Goal: Information Seeking & Learning: Find specific fact

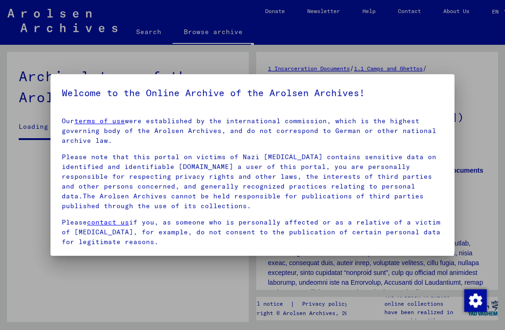
click at [147, 37] on div at bounding box center [252, 165] width 505 height 330
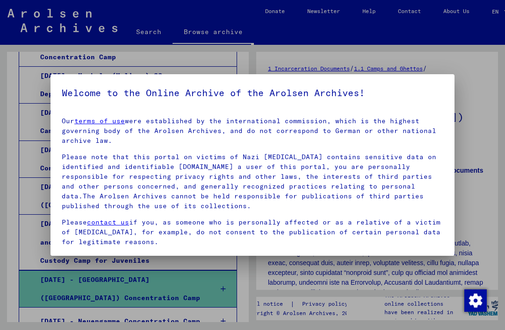
click at [105, 43] on div at bounding box center [252, 165] width 505 height 330
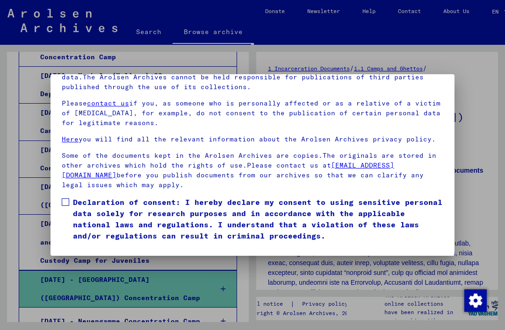
scroll to position [99, 0]
click at [74, 221] on span "Declaration of consent: I hereby declare my consent to using sensitive personal…" at bounding box center [258, 219] width 370 height 45
click at [81, 246] on button "I agree" at bounding box center [84, 255] width 45 height 18
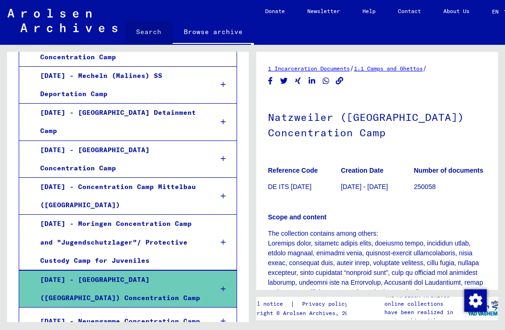
click at [153, 34] on link "Search" at bounding box center [149, 32] width 48 height 22
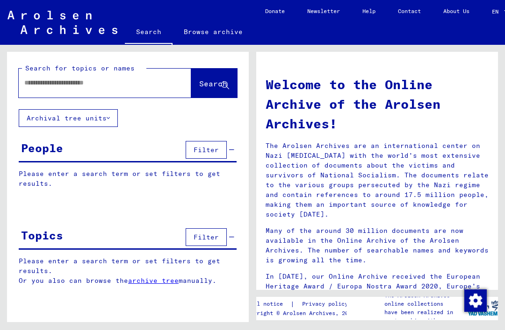
click at [42, 83] on input "text" at bounding box center [93, 83] width 139 height 10
click at [199, 87] on span "Search" at bounding box center [213, 83] width 28 height 9
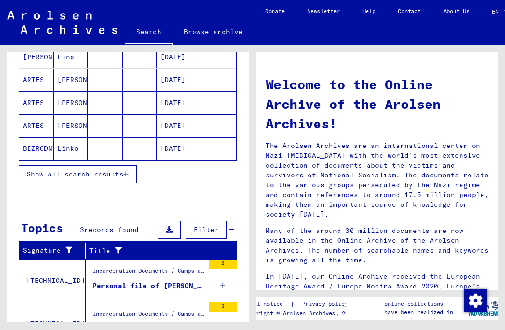
scroll to position [143, 0]
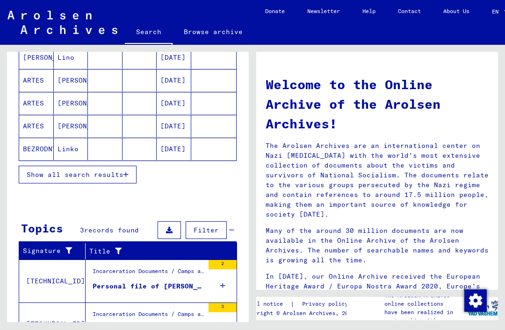
click at [51, 180] on button "Show all search results" at bounding box center [78, 175] width 118 height 18
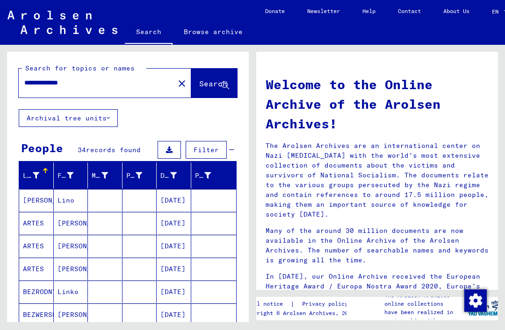
scroll to position [0, 0]
click at [36, 82] on input "**********" at bounding box center [93, 83] width 139 height 10
click at [35, 85] on input "**********" at bounding box center [93, 83] width 139 height 10
click at [36, 84] on input "**********" at bounding box center [93, 83] width 139 height 10
click at [70, 82] on input "*******" at bounding box center [93, 83] width 139 height 10
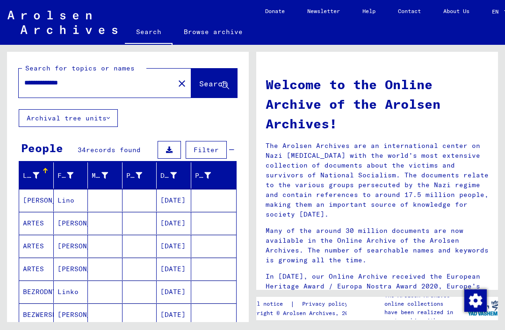
type input "**********"
click at [191, 93] on button "Search" at bounding box center [214, 83] width 46 height 29
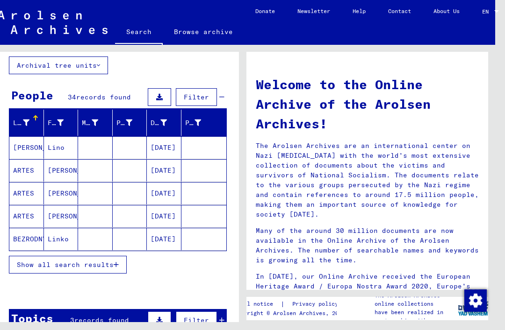
scroll to position [58, 0]
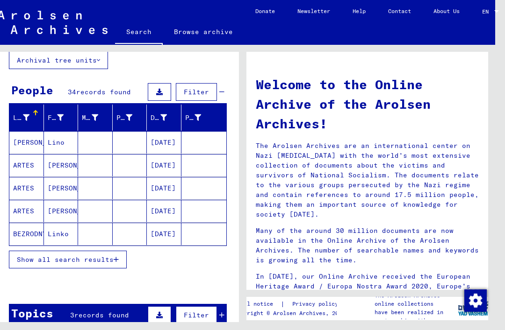
click at [32, 256] on span "Show all search results" at bounding box center [65, 260] width 97 height 8
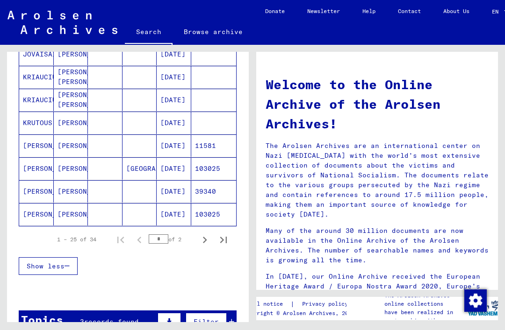
scroll to position [0, 0]
click at [205, 237] on icon "Next page" at bounding box center [204, 240] width 13 height 13
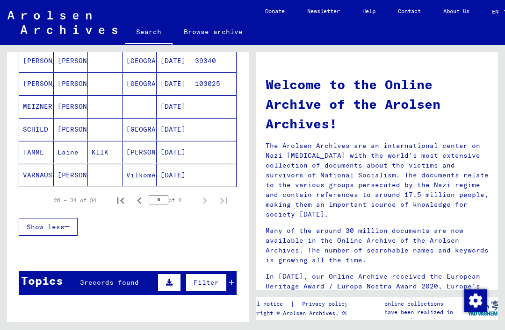
scroll to position [209, 0]
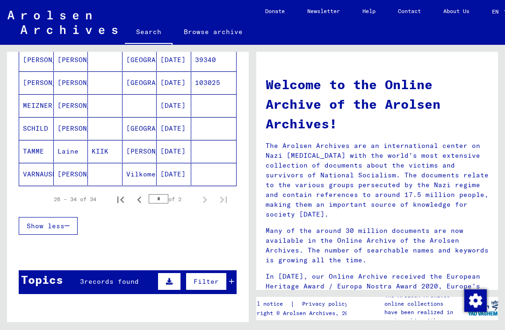
click at [141, 198] on icon "Previous page" at bounding box center [139, 200] width 4 height 7
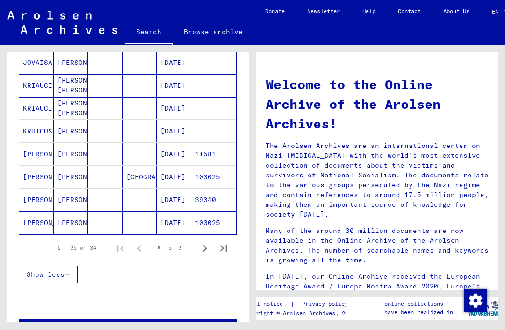
scroll to position [528, 0]
click at [170, 150] on mat-cell "[DATE]" at bounding box center [174, 154] width 35 height 22
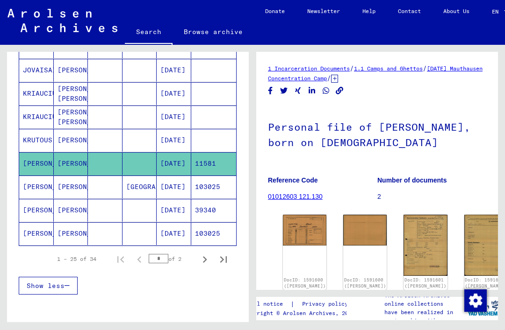
scroll to position [-1, 0]
click at [170, 185] on mat-cell "[DATE]" at bounding box center [174, 187] width 35 height 23
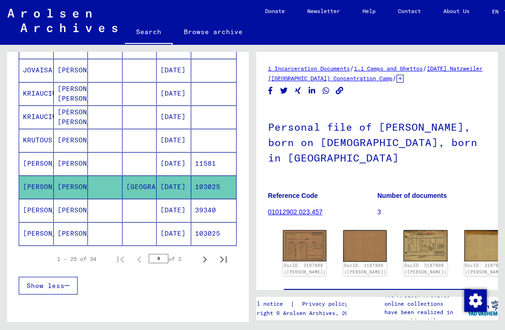
click at [157, 153] on mat-cell "[DATE]" at bounding box center [174, 163] width 35 height 23
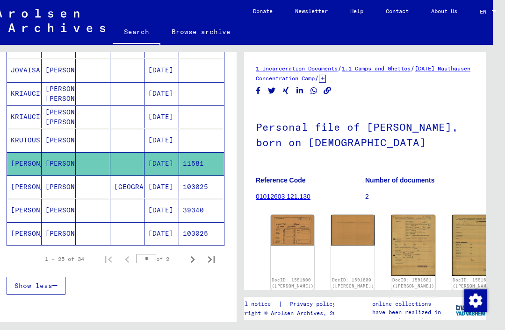
scroll to position [4, 11]
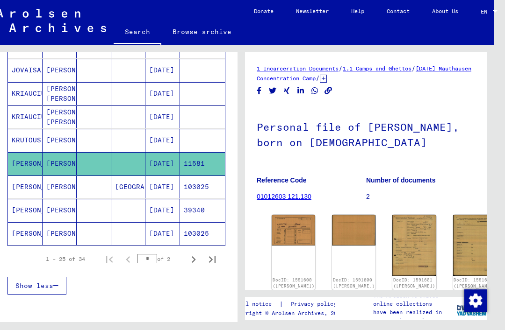
click at [155, 207] on mat-cell "[DATE]" at bounding box center [162, 210] width 35 height 23
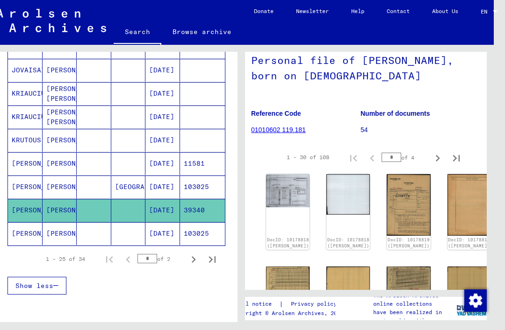
scroll to position [70, 2]
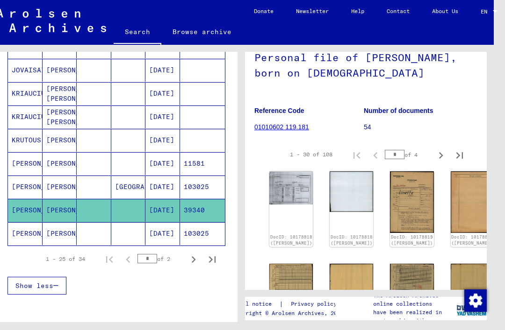
click at [157, 225] on mat-cell "[DATE]" at bounding box center [162, 233] width 35 height 23
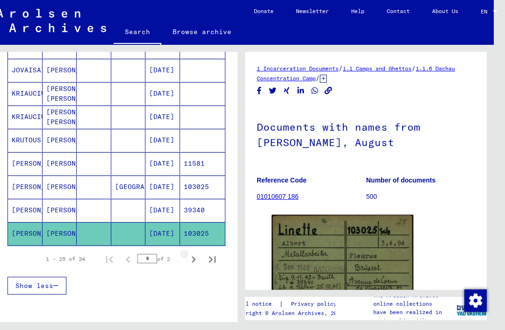
click at [194, 253] on icon "Next page" at bounding box center [193, 259] width 13 height 13
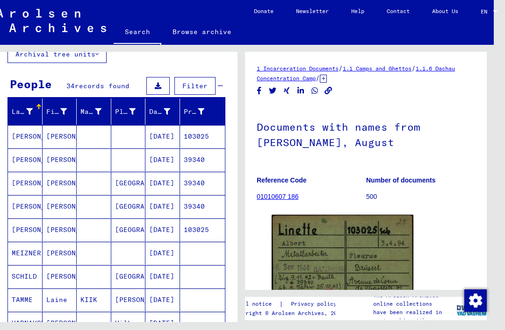
scroll to position [66, 0]
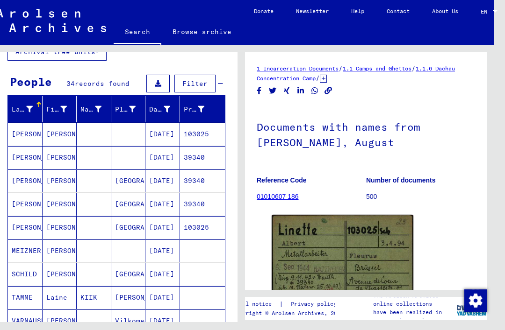
click at [121, 129] on mat-cell at bounding box center [128, 134] width 35 height 23
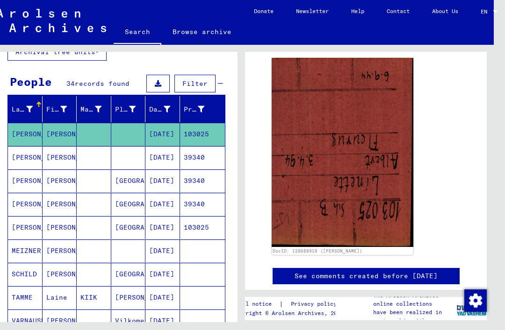
scroll to position [141, 0]
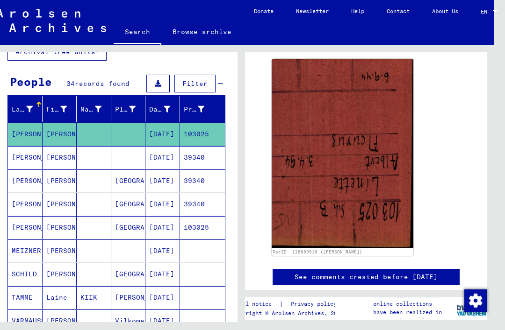
click at [157, 155] on mat-cell "[DATE]" at bounding box center [162, 157] width 35 height 23
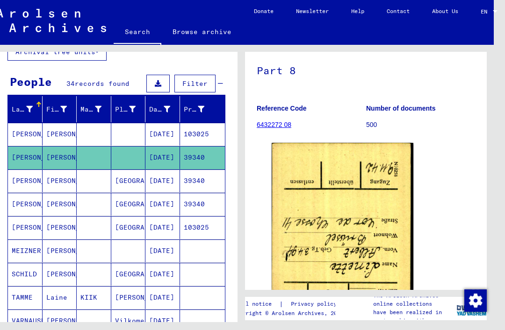
scroll to position [59, 0]
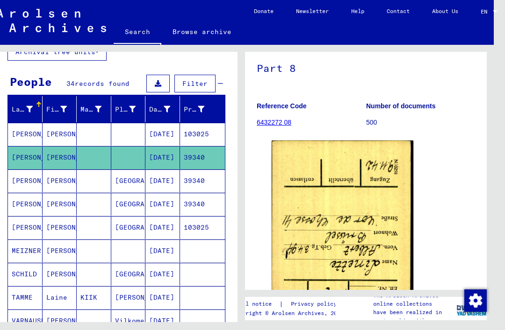
click at [153, 185] on mat-cell "[DATE]" at bounding box center [162, 181] width 35 height 23
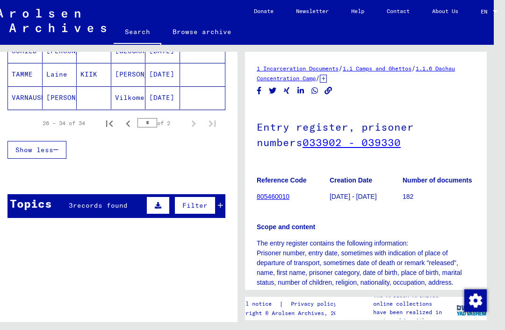
scroll to position [290, 0]
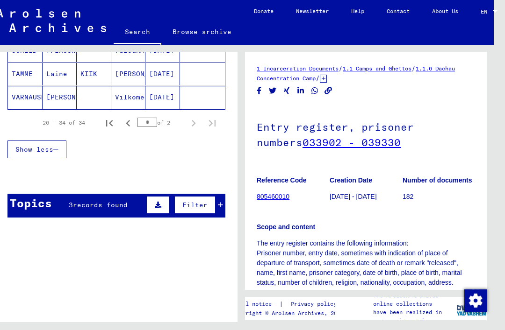
click at [128, 123] on icon "Previous page" at bounding box center [128, 123] width 13 height 13
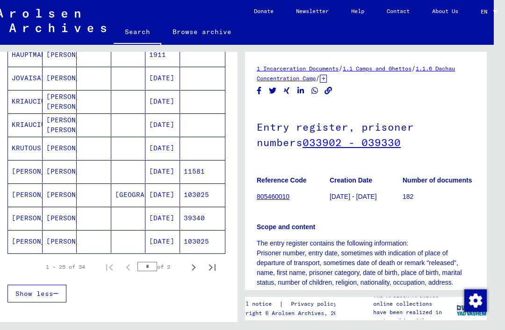
scroll to position [522, 0]
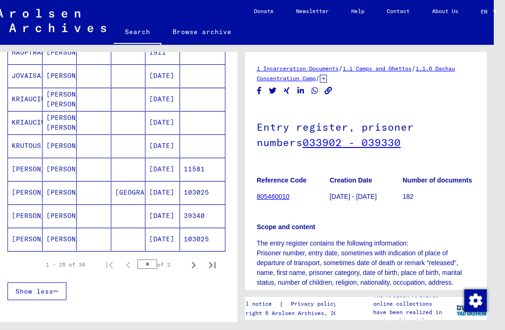
click at [152, 210] on mat-cell "[DATE]" at bounding box center [162, 216] width 35 height 23
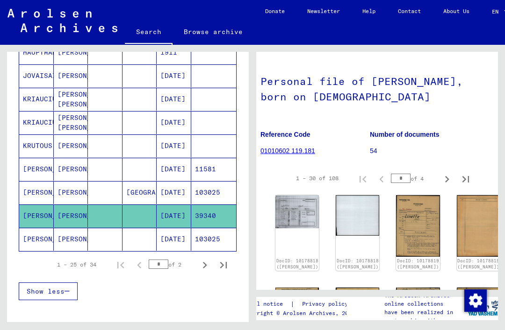
scroll to position [46, 7]
click at [282, 211] on img at bounding box center [297, 211] width 43 height 33
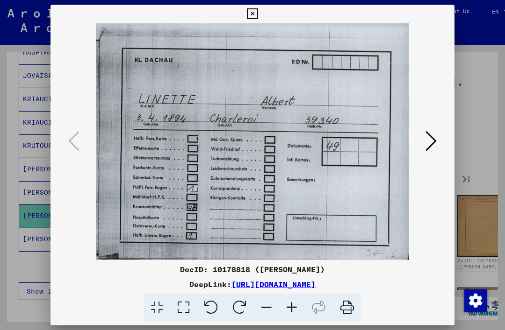
click at [427, 136] on icon at bounding box center [430, 141] width 11 height 22
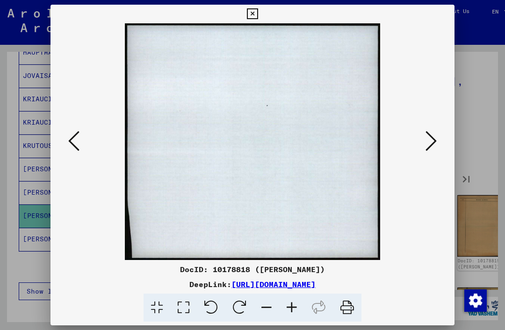
click at [425, 145] on button at bounding box center [430, 142] width 17 height 27
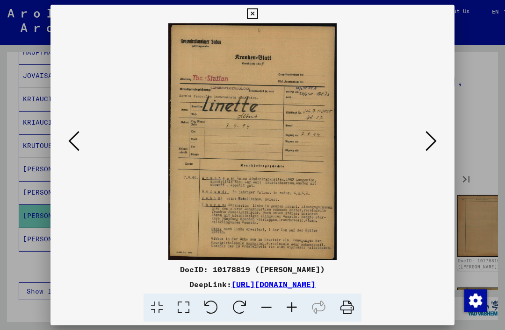
click at [430, 147] on icon at bounding box center [430, 141] width 11 height 22
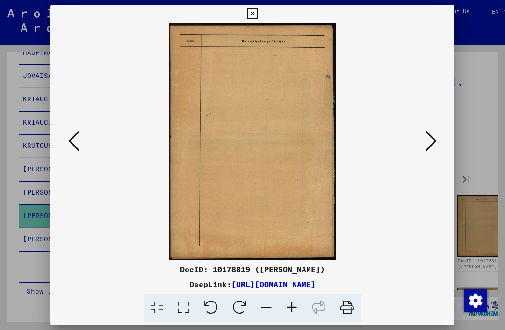
click at [432, 147] on icon at bounding box center [430, 141] width 11 height 22
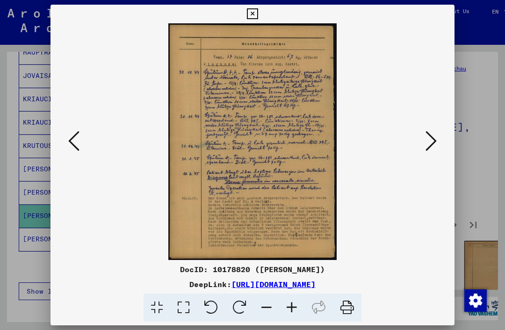
scroll to position [0, 0]
click at [500, 132] on div at bounding box center [252, 165] width 505 height 330
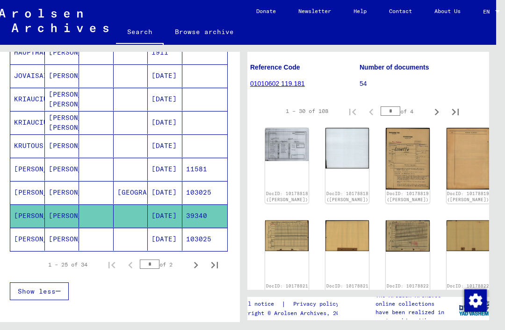
scroll to position [105, 6]
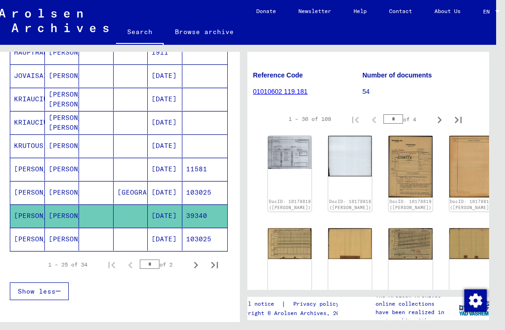
click at [275, 199] on link "DocID: 10178818 ([PERSON_NAME])" at bounding box center [290, 205] width 42 height 12
click at [271, 136] on img at bounding box center [289, 152] width 43 height 33
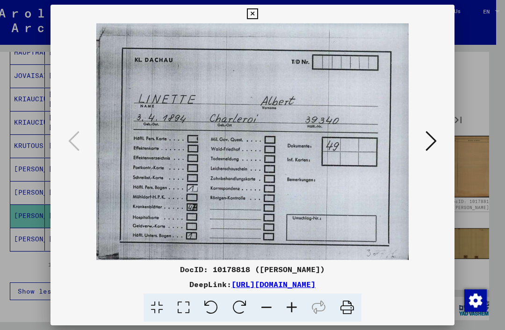
click at [420, 148] on img at bounding box center [252, 141] width 340 height 237
click at [430, 146] on icon at bounding box center [430, 141] width 11 height 22
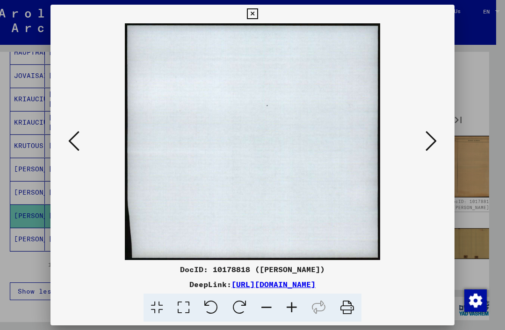
click at [430, 138] on icon at bounding box center [430, 141] width 11 height 22
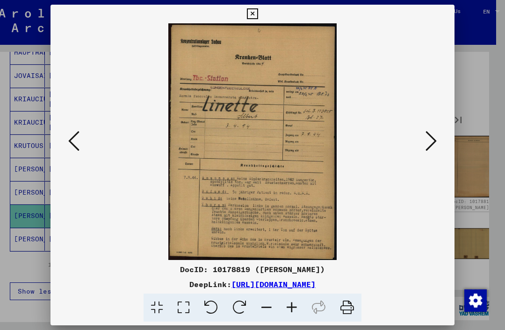
click at [434, 136] on icon at bounding box center [430, 141] width 11 height 22
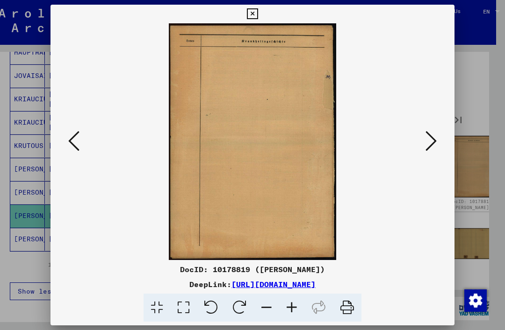
click at [432, 138] on icon at bounding box center [430, 141] width 11 height 22
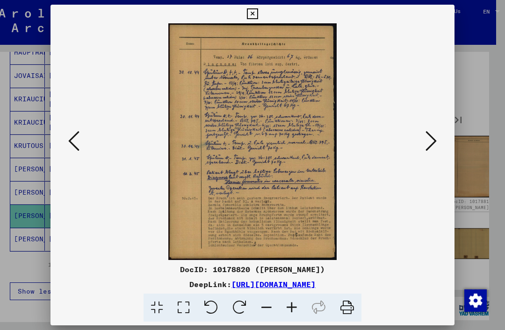
click at [431, 137] on icon at bounding box center [430, 141] width 11 height 22
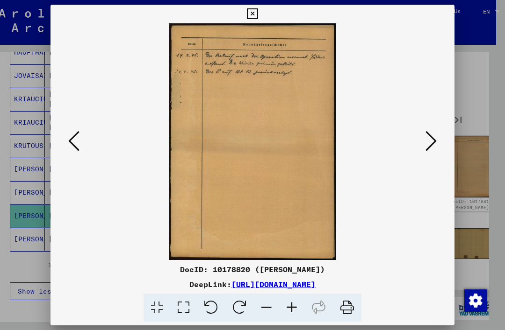
click at [433, 137] on icon at bounding box center [430, 141] width 11 height 22
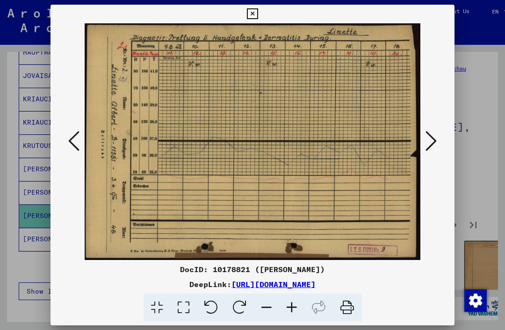
scroll to position [0, 0]
click at [439, 141] on button at bounding box center [430, 142] width 17 height 27
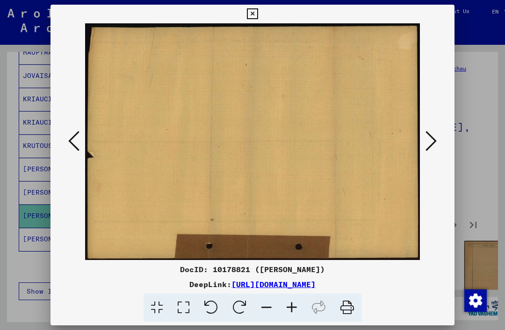
click at [431, 146] on icon at bounding box center [430, 141] width 11 height 22
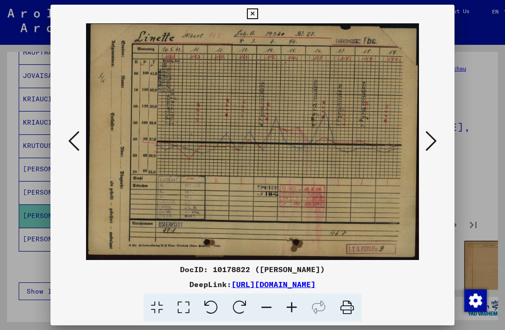
click at [428, 148] on icon at bounding box center [430, 141] width 11 height 22
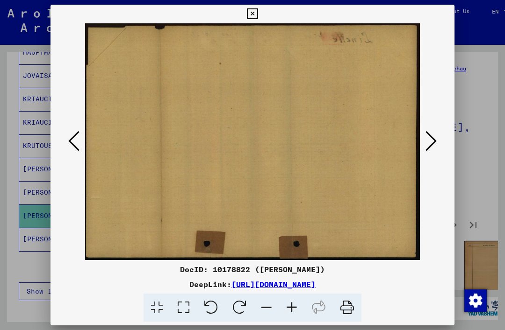
click at [435, 142] on icon at bounding box center [430, 141] width 11 height 22
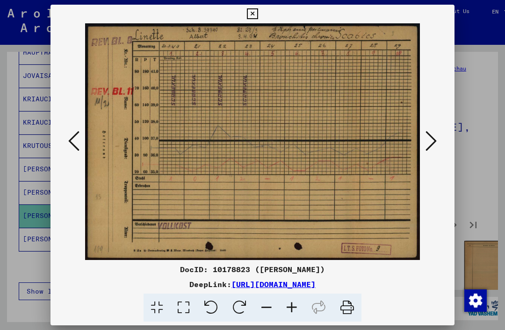
click at [436, 143] on button at bounding box center [430, 142] width 17 height 27
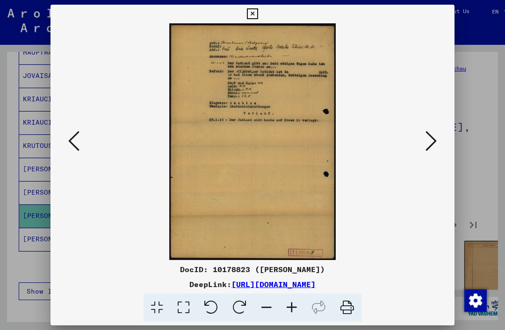
click at [436, 143] on icon at bounding box center [430, 141] width 11 height 22
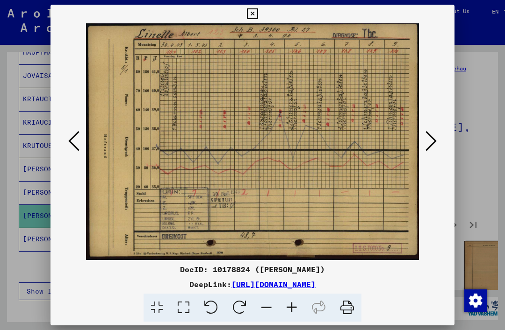
click at [430, 140] on icon at bounding box center [430, 141] width 11 height 22
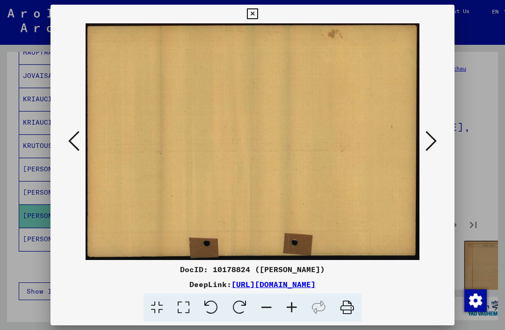
click at [434, 138] on icon at bounding box center [430, 141] width 11 height 22
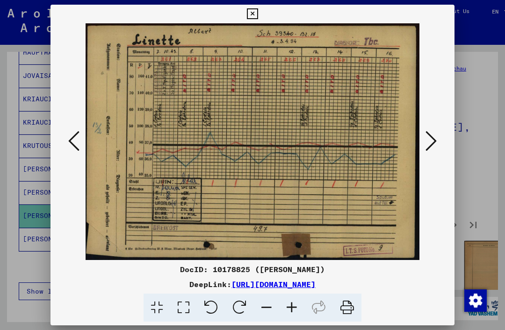
click at [435, 141] on icon at bounding box center [430, 141] width 11 height 22
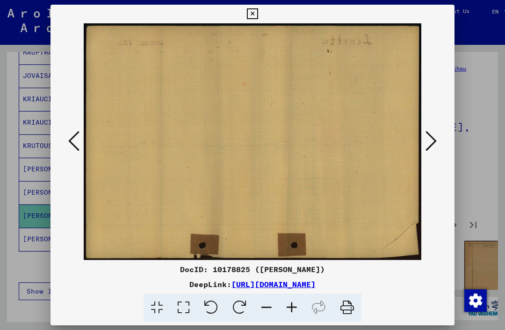
click at [435, 143] on icon at bounding box center [430, 141] width 11 height 22
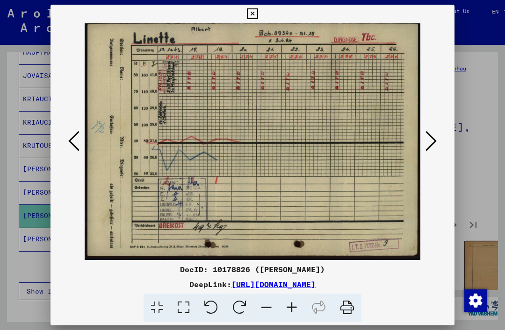
click at [439, 140] on button at bounding box center [430, 142] width 17 height 27
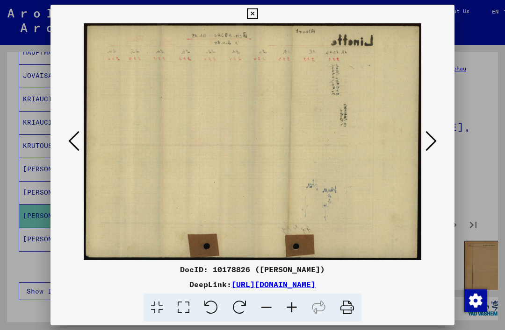
click at [439, 139] on button at bounding box center [430, 142] width 17 height 27
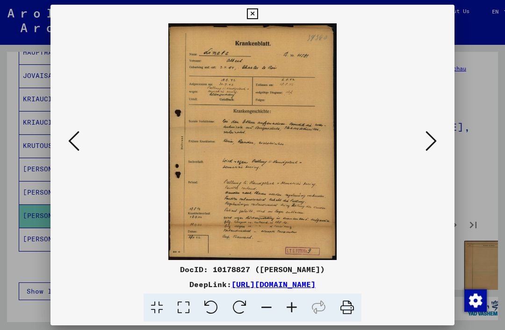
click at [433, 144] on icon at bounding box center [430, 141] width 11 height 22
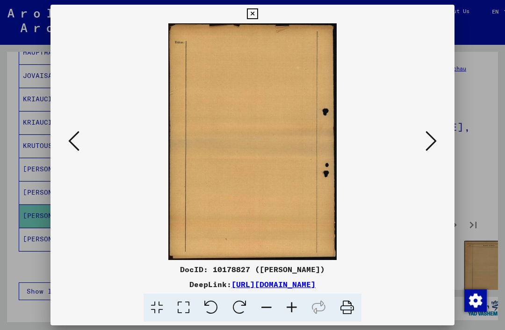
click at [79, 137] on button at bounding box center [73, 142] width 17 height 27
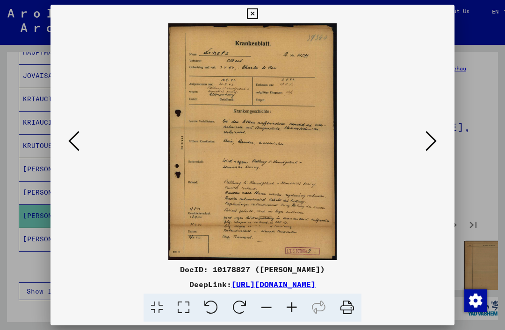
click at [464, 50] on div at bounding box center [252, 165] width 505 height 330
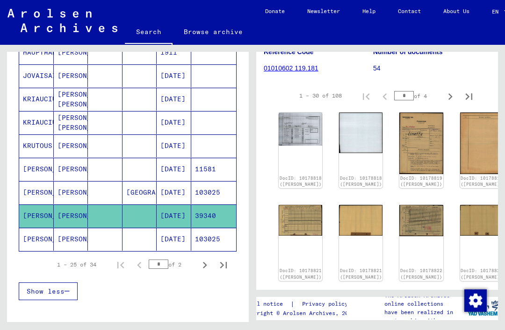
scroll to position [128, 4]
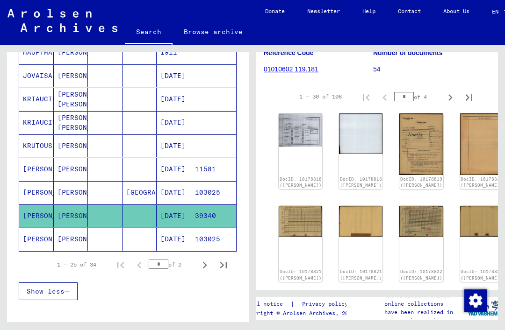
click at [292, 131] on div "DocID: 10178818 ([PERSON_NAME])" at bounding box center [300, 152] width 43 height 76
click at [292, 130] on img at bounding box center [300, 130] width 43 height 33
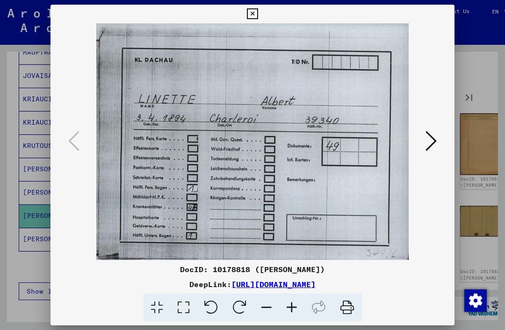
click at [438, 141] on button at bounding box center [430, 142] width 17 height 27
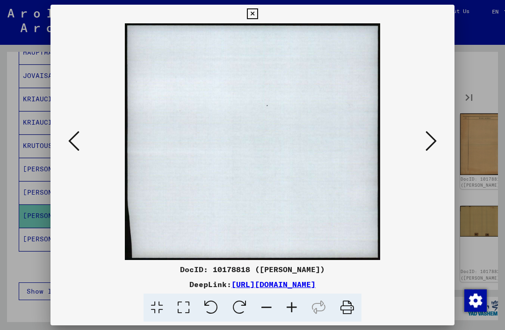
click at [430, 144] on icon at bounding box center [430, 141] width 11 height 22
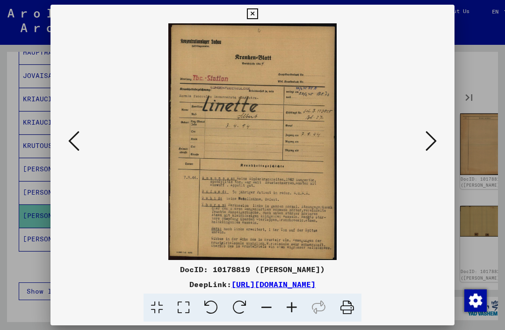
click at [489, 86] on div at bounding box center [252, 165] width 505 height 330
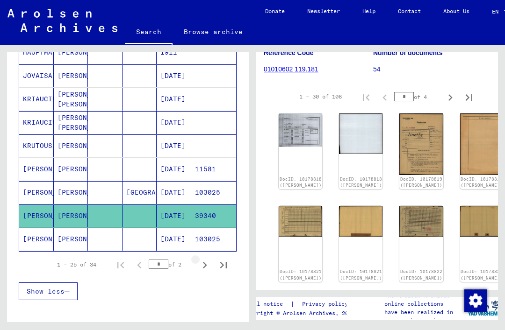
click at [202, 263] on icon "Next page" at bounding box center [204, 265] width 13 height 13
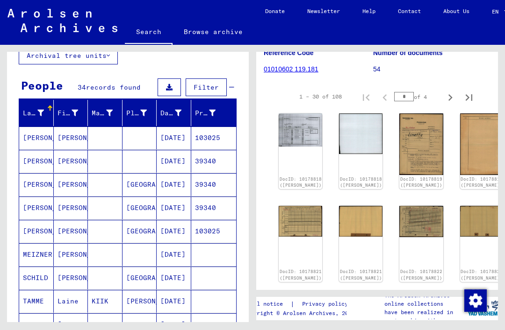
scroll to position [65, 0]
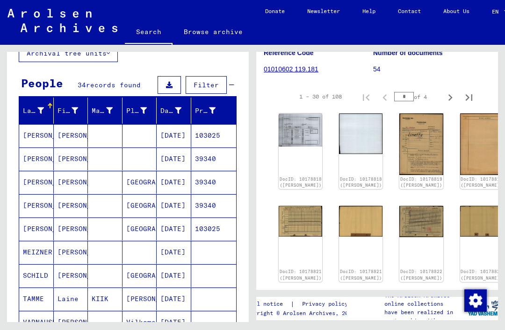
click at [108, 178] on mat-cell at bounding box center [105, 182] width 35 height 23
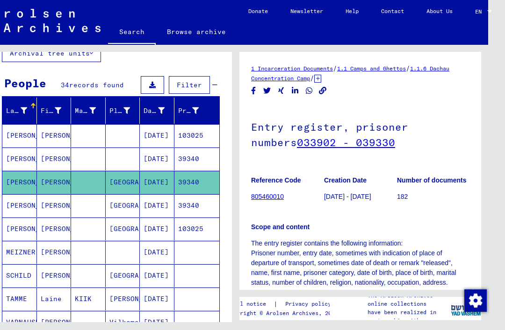
scroll to position [22, 21]
click at [85, 194] on mat-cell at bounding box center [88, 205] width 35 height 23
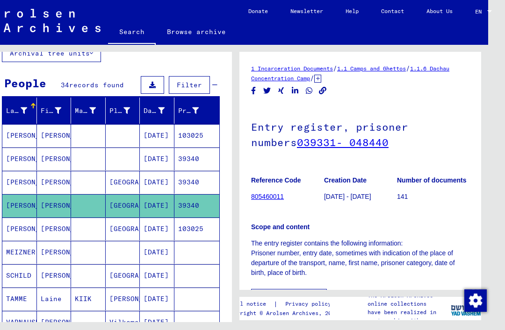
click at [85, 218] on mat-cell at bounding box center [88, 229] width 35 height 23
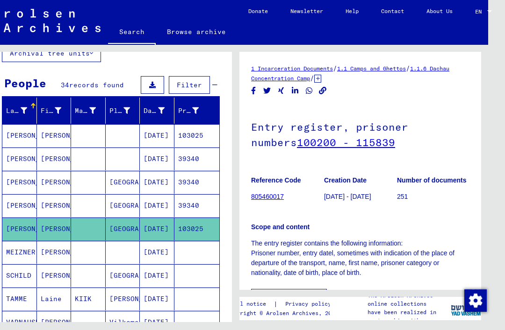
scroll to position [-7, 0]
click at [73, 124] on mat-cell at bounding box center [88, 135] width 35 height 23
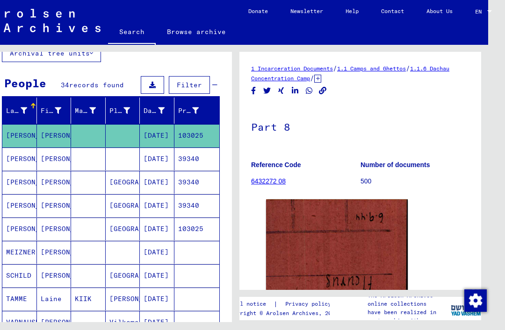
click at [76, 124] on mat-cell at bounding box center [88, 135] width 35 height 23
click at [79, 148] on mat-cell at bounding box center [88, 159] width 35 height 23
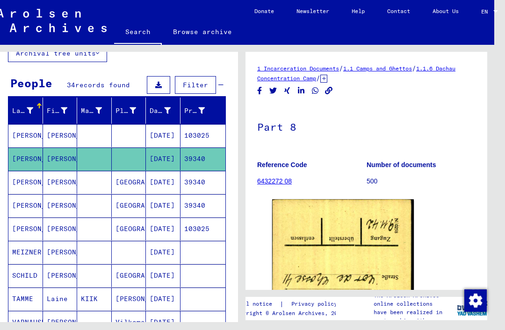
scroll to position [22, 10]
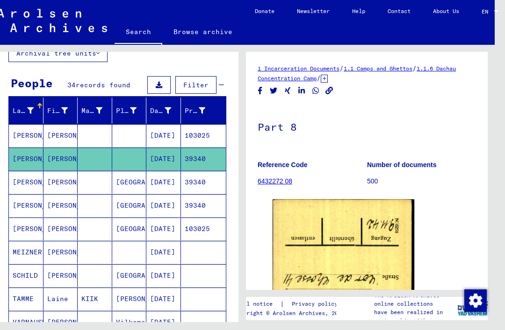
type input "*"
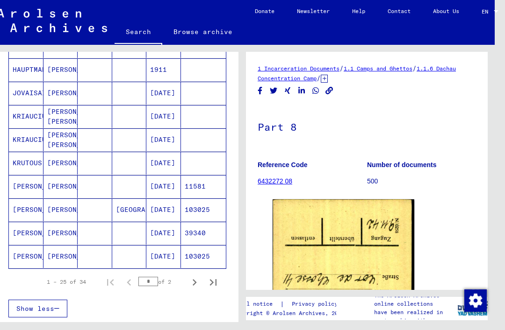
scroll to position [503, 0]
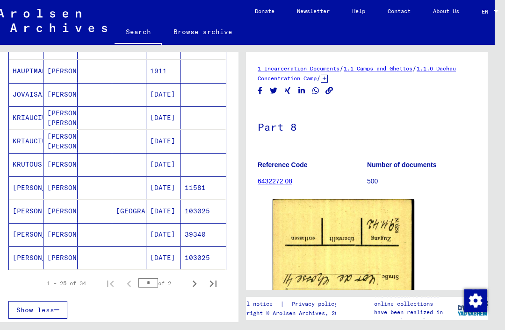
click at [142, 200] on mat-cell "[GEOGRAPHIC_DATA]" at bounding box center [129, 211] width 35 height 23
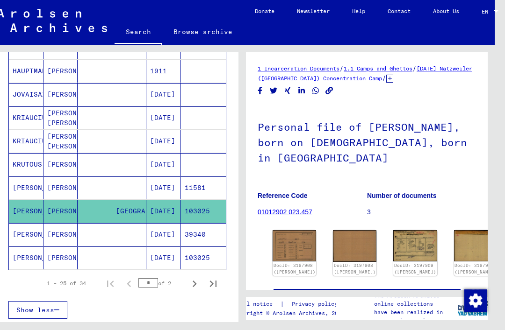
click at [123, 223] on mat-cell at bounding box center [129, 234] width 35 height 23
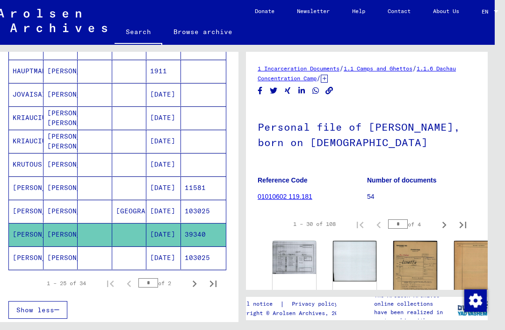
click at [117, 247] on mat-cell at bounding box center [129, 258] width 35 height 23
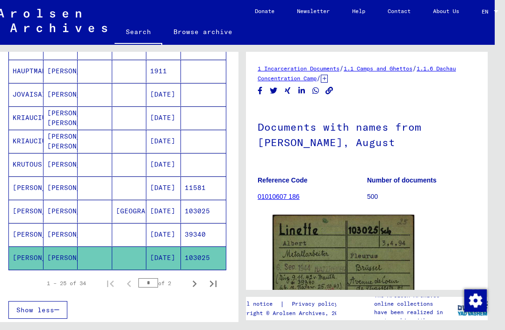
click at [116, 223] on mat-cell at bounding box center [129, 234] width 35 height 23
